Goal: Information Seeking & Learning: Learn about a topic

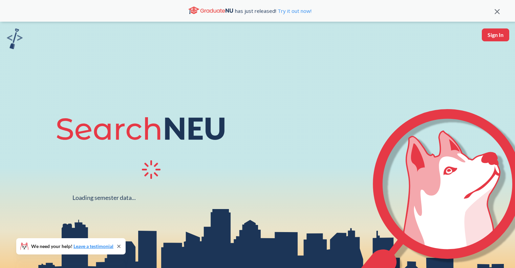
scroll to position [30, 0]
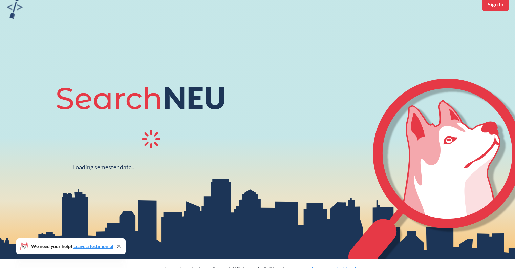
click at [125, 166] on div "Loading semester data..." at bounding box center [103, 167] width 63 height 8
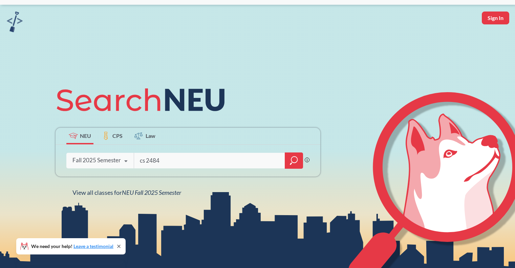
type input "cs 2484"
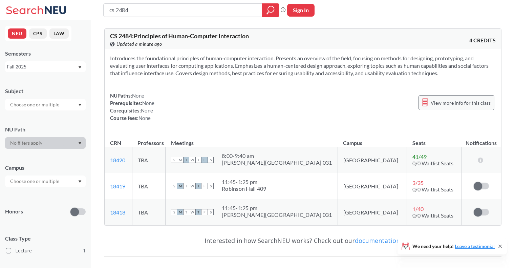
scroll to position [14, 0]
click at [453, 99] on span "View more info for this class" at bounding box center [461, 103] width 60 height 8
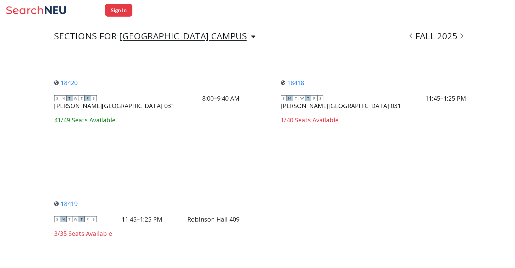
scroll to position [478, 0]
